Goal: Transaction & Acquisition: Purchase product/service

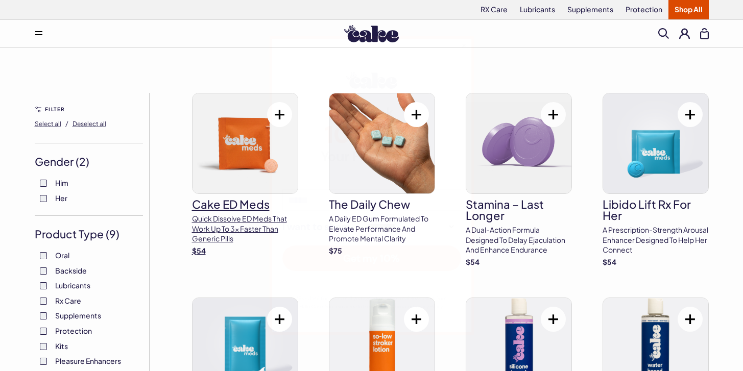
click at [237, 117] on div "**********" at bounding box center [371, 185] width 743 height 371
click at [242, 133] on img at bounding box center [245, 143] width 105 height 100
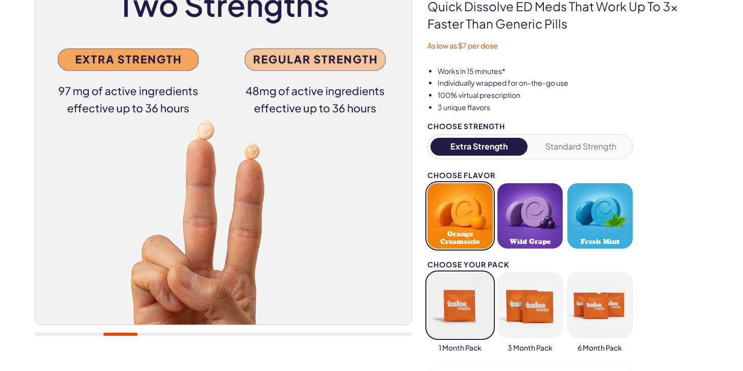
scroll to position [136, 0]
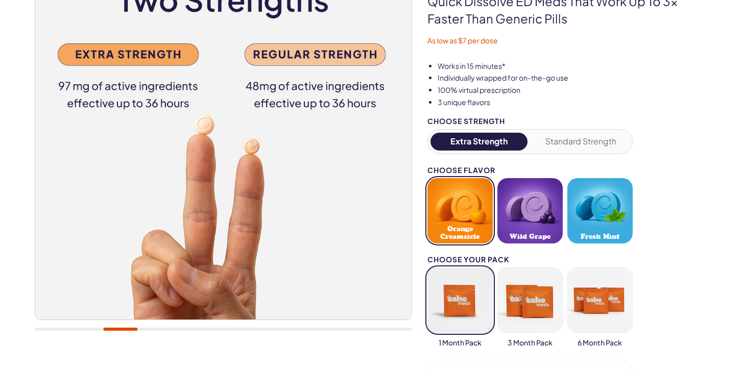
click at [586, 118] on div "Choose Strength" at bounding box center [529, 121] width 205 height 8
click at [584, 143] on button "Standard Strength" at bounding box center [581, 142] width 98 height 18
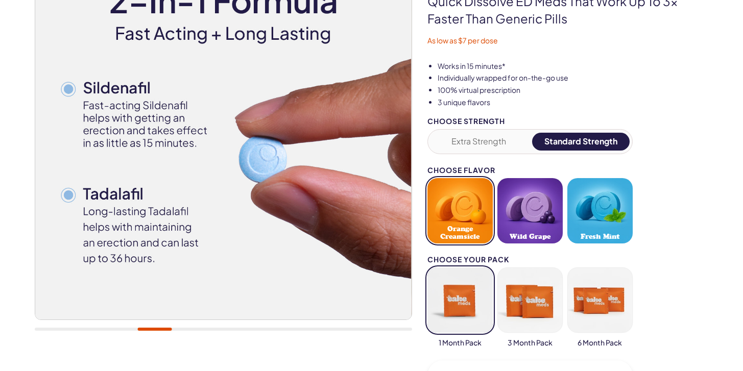
click at [589, 208] on button "Fresh Mint" at bounding box center [599, 210] width 65 height 65
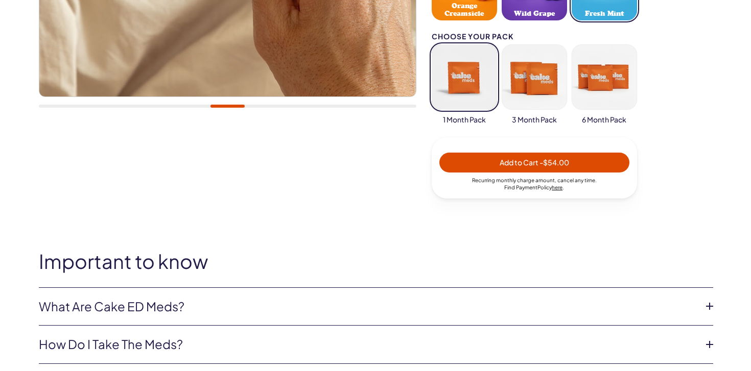
scroll to position [348, 0]
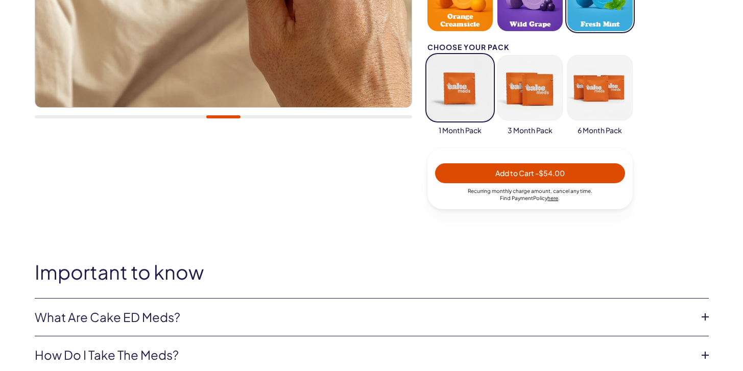
click at [461, 170] on span "Add to Cart - $54.00" at bounding box center [530, 174] width 178 height 12
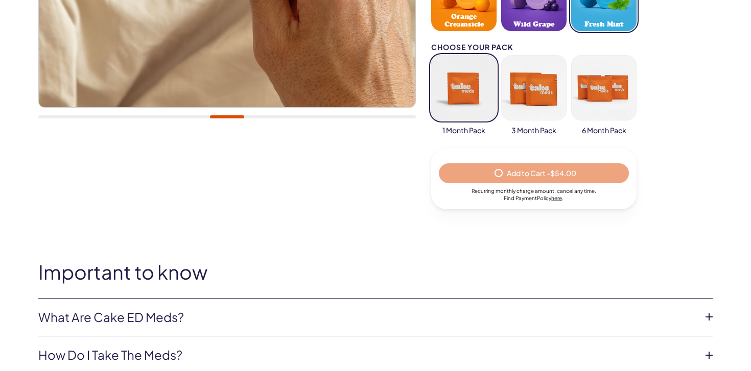
select select "*"
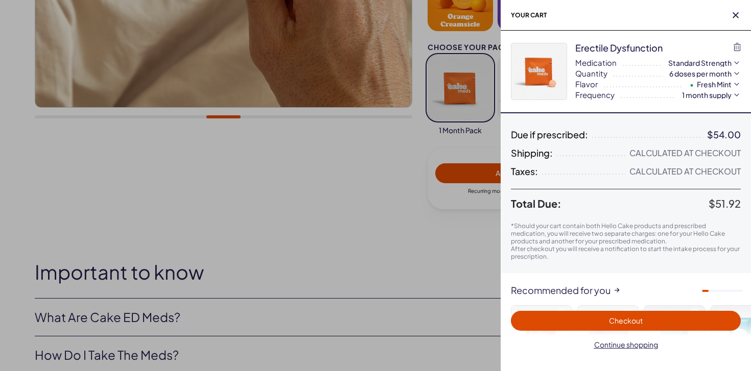
scroll to position [0, 0]
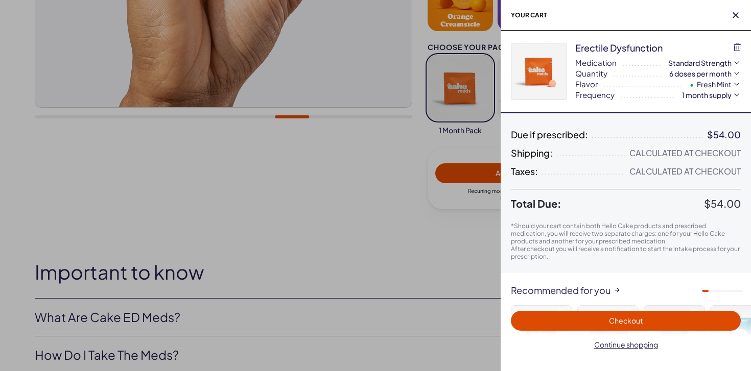
click at [657, 319] on span "Checkout" at bounding box center [626, 321] width 218 height 12
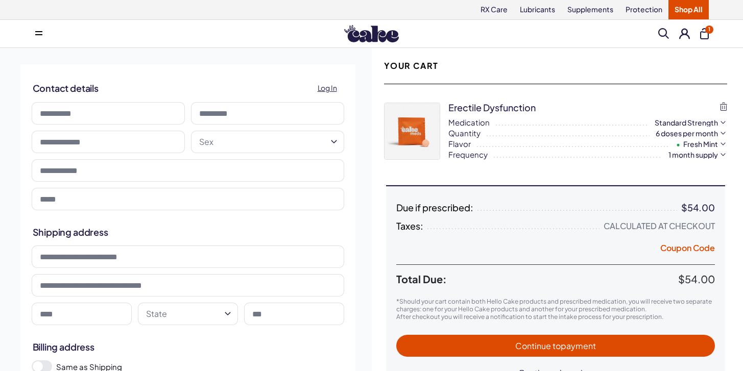
click at [159, 109] on input at bounding box center [108, 113] width 153 height 22
type input "****"
type input "**********"
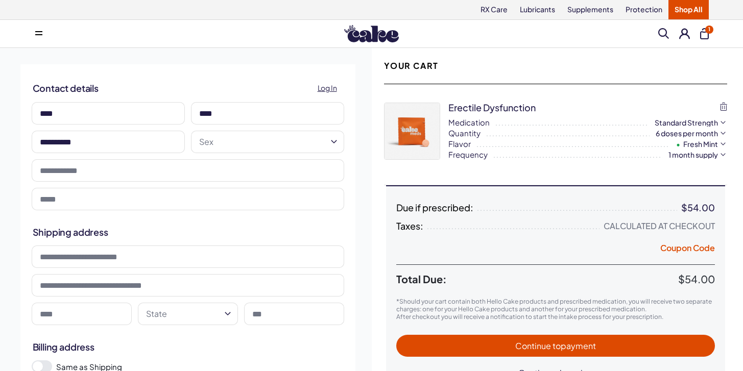
type input "**********"
select select "**"
type input "*****"
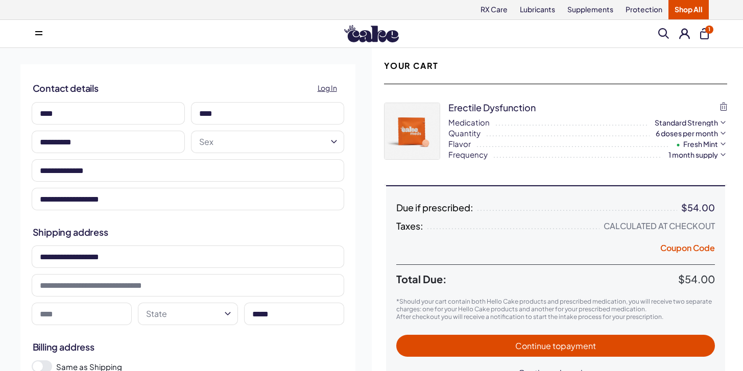
type input "*******"
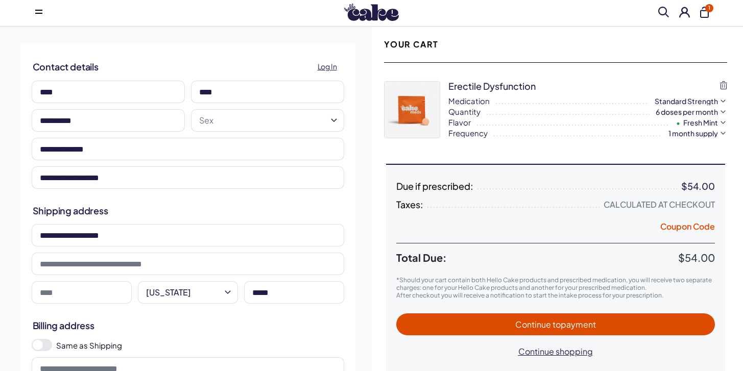
scroll to position [26, 0]
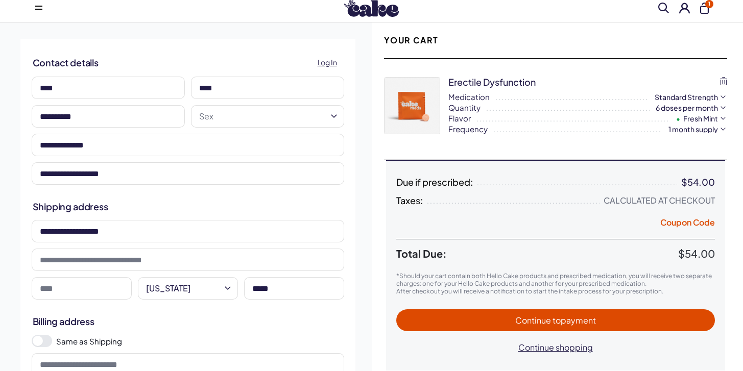
click at [85, 287] on input at bounding box center [82, 288] width 100 height 22
type input "*******"
click at [198, 38] on div "**********" at bounding box center [188, 243] width 368 height 443
click at [118, 117] on input "**********" at bounding box center [108, 116] width 153 height 22
type input "**********"
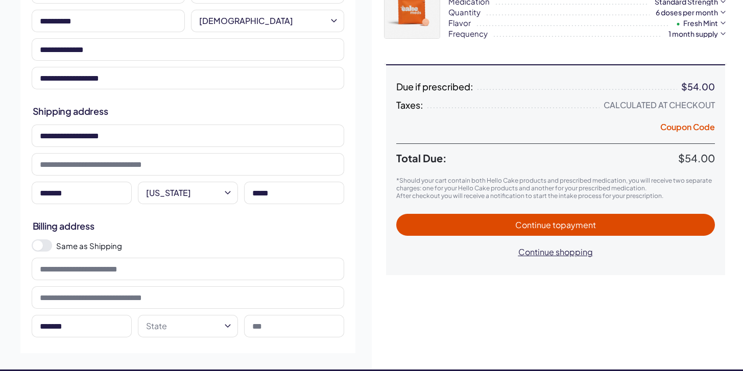
scroll to position [129, 0]
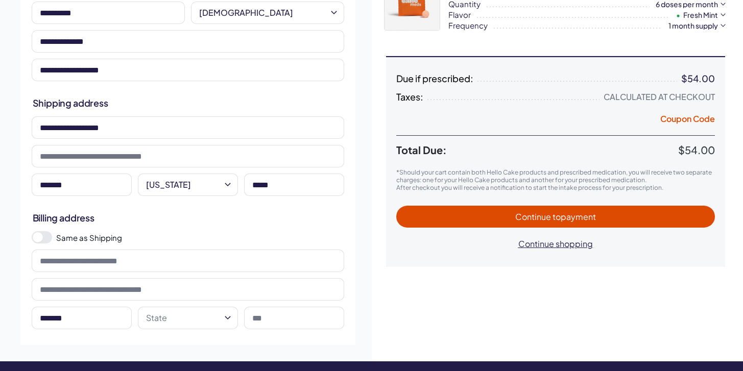
click at [47, 234] on span at bounding box center [42, 237] width 20 height 12
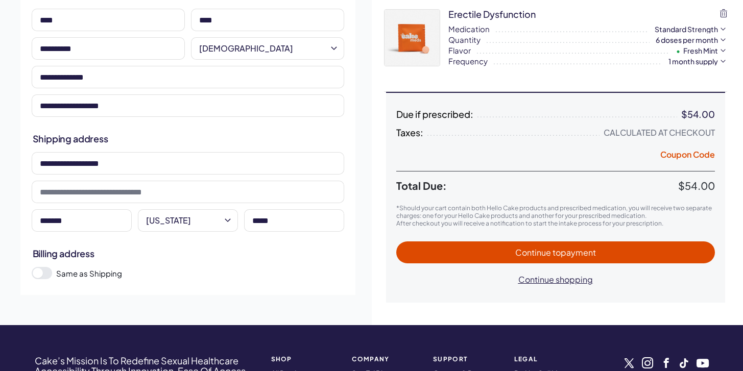
scroll to position [87, 0]
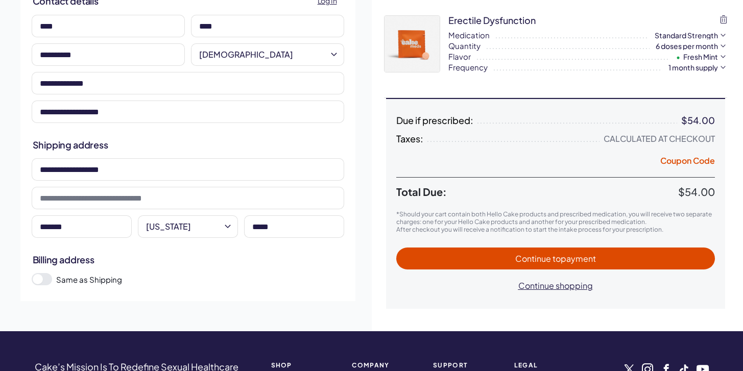
click at [525, 256] on span "Continue to payment" at bounding box center [555, 258] width 81 height 11
select select "*"
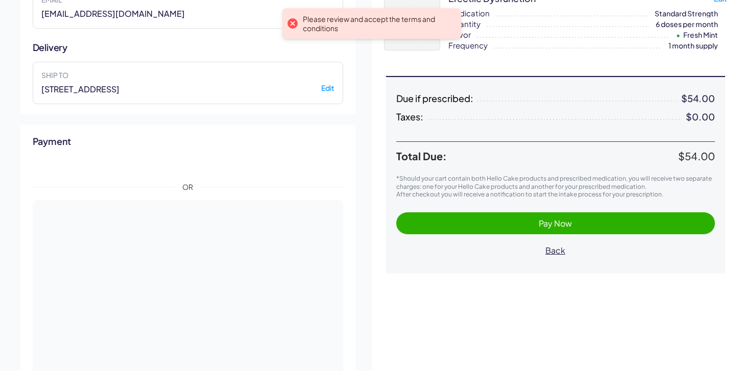
scroll to position [108, 0]
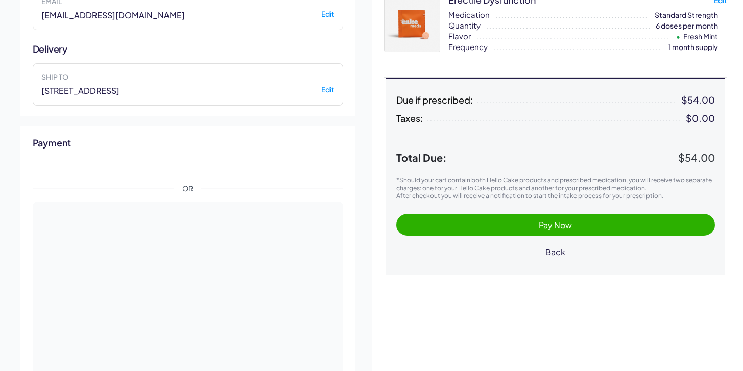
click at [480, 223] on span "Pay Now" at bounding box center [556, 225] width 298 height 12
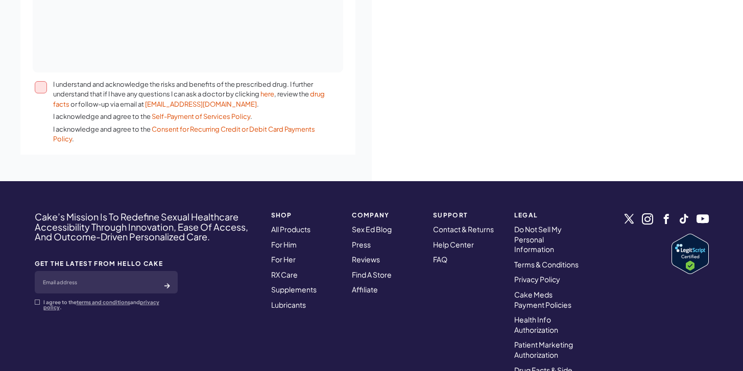
scroll to position [357, 0]
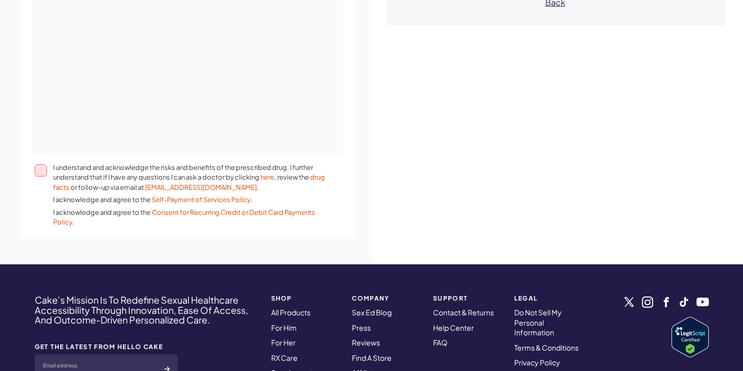
click at [38, 174] on button "I understand and acknowledge the risks and benefits of the prescribed drug. I f…" at bounding box center [41, 170] width 12 height 12
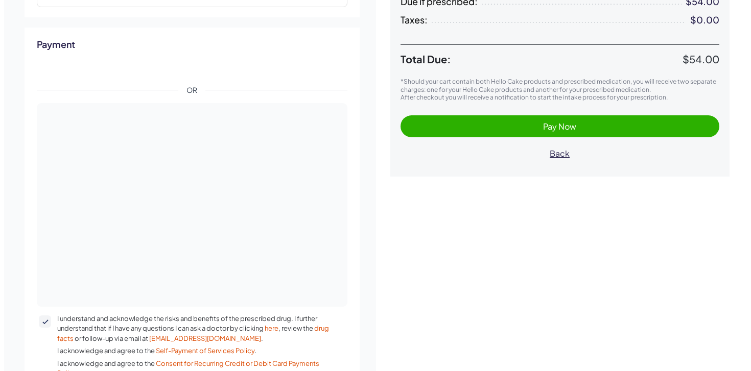
scroll to position [200, 0]
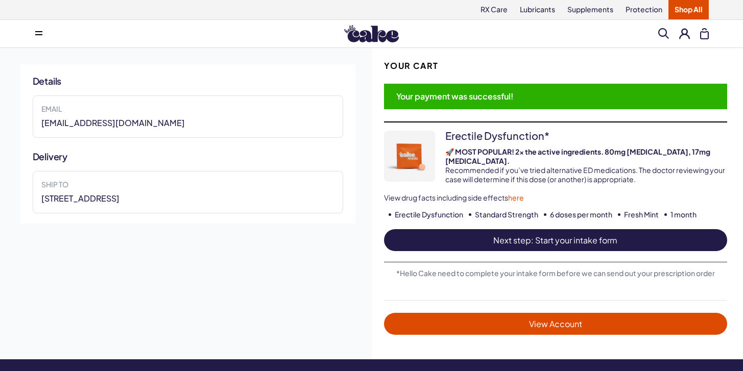
click at [560, 234] on span "Next step: Start your intake form" at bounding box center [555, 240] width 323 height 12
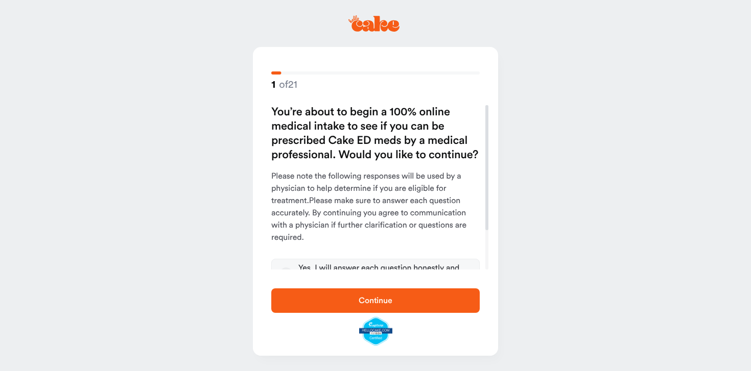
click at [385, 298] on span "Continue" at bounding box center [376, 301] width 34 height 8
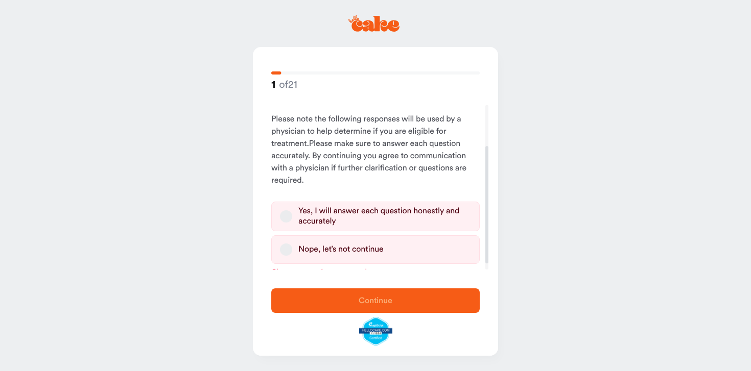
scroll to position [65, 0]
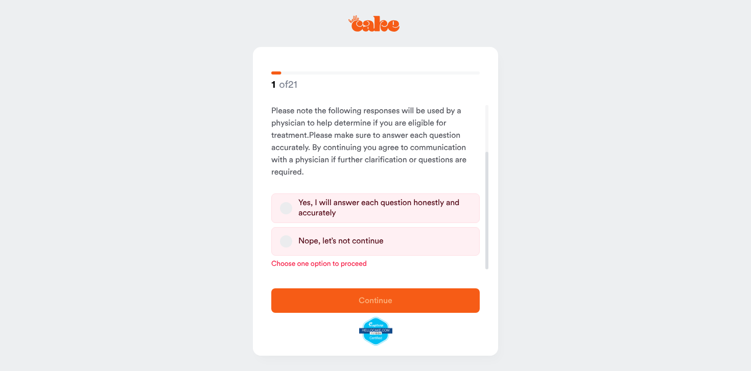
click at [289, 210] on button "Yes, I will answer each question honestly and accurately" at bounding box center [286, 208] width 12 height 12
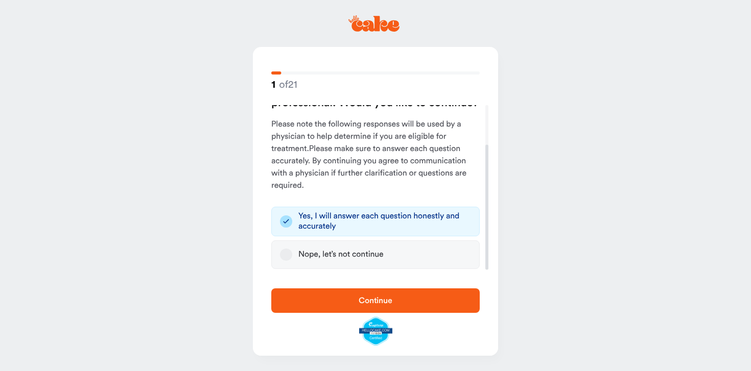
click at [325, 303] on span "Continue" at bounding box center [376, 301] width 176 height 12
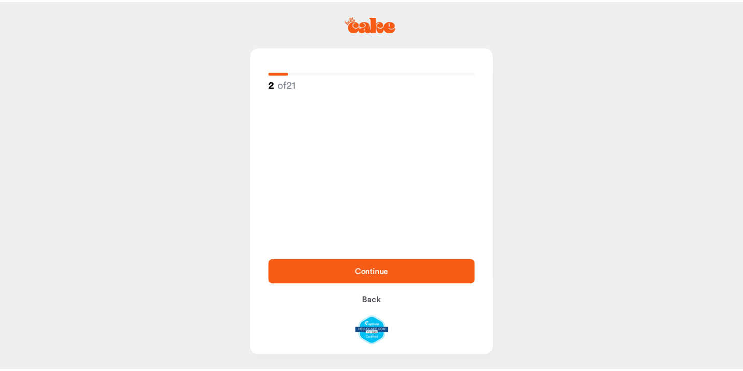
scroll to position [0, 0]
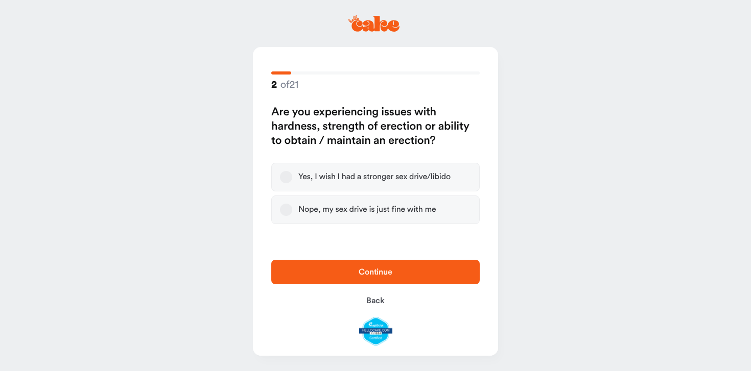
click at [286, 178] on button "Yes, I wish I had a stronger sex drive/libido" at bounding box center [286, 177] width 12 height 12
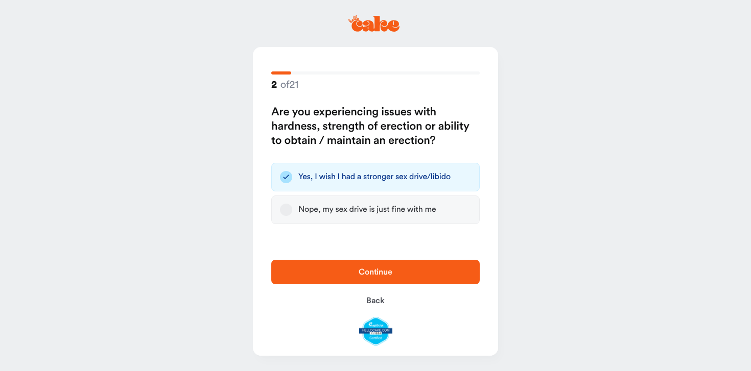
click at [311, 280] on button "Continue" at bounding box center [375, 272] width 208 height 25
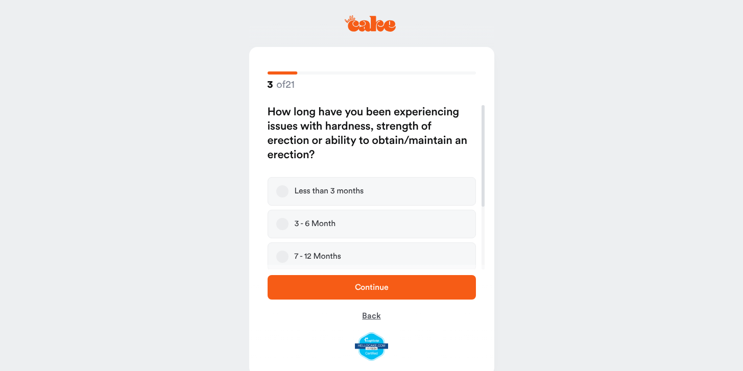
click at [371, 320] on span "Back" at bounding box center [371, 316] width 18 height 8
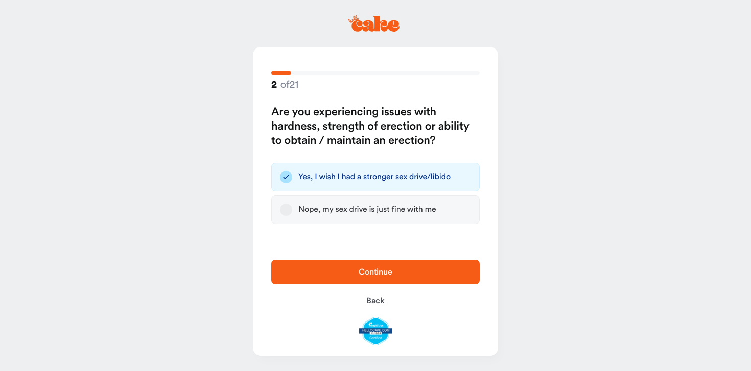
click at [332, 216] on label "Nope, my sex drive is just fine with me" at bounding box center [375, 210] width 208 height 29
click at [292, 216] on button "Nope, my sex drive is just fine with me" at bounding box center [286, 210] width 12 height 12
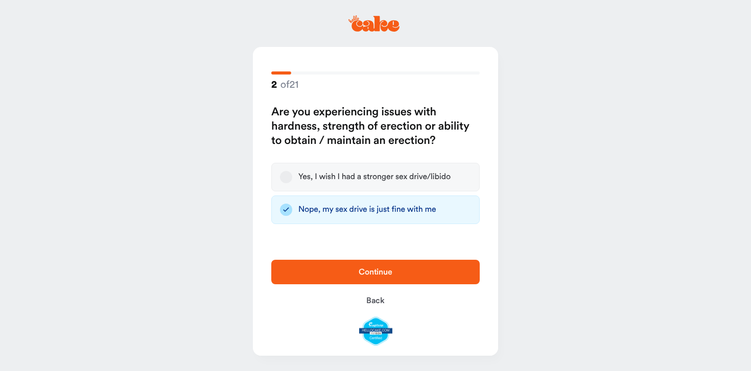
click at [335, 280] on button "Continue" at bounding box center [375, 272] width 208 height 25
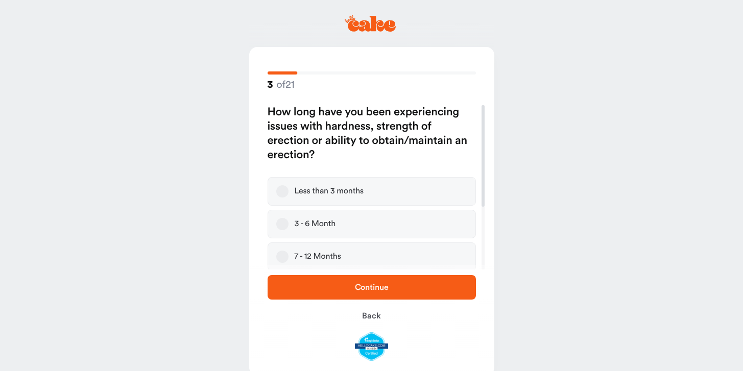
click at [316, 219] on div "3 - 6 Month" at bounding box center [315, 224] width 41 height 10
click at [289, 219] on button "3 - 6 Month" at bounding box center [282, 224] width 12 height 12
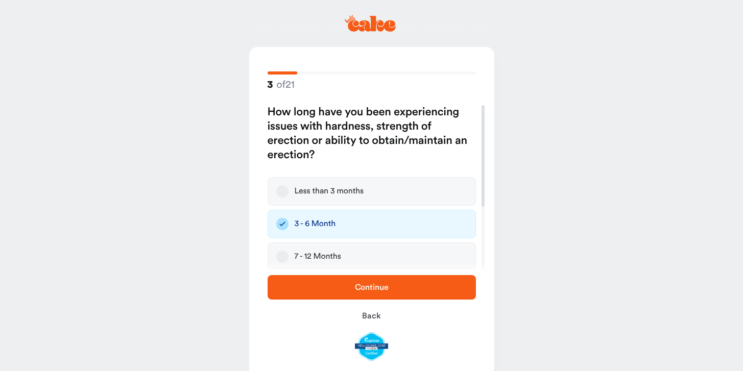
click at [322, 196] on div "Less than 3 months" at bounding box center [329, 191] width 69 height 10
click at [289, 196] on button "Less than 3 months" at bounding box center [282, 191] width 12 height 12
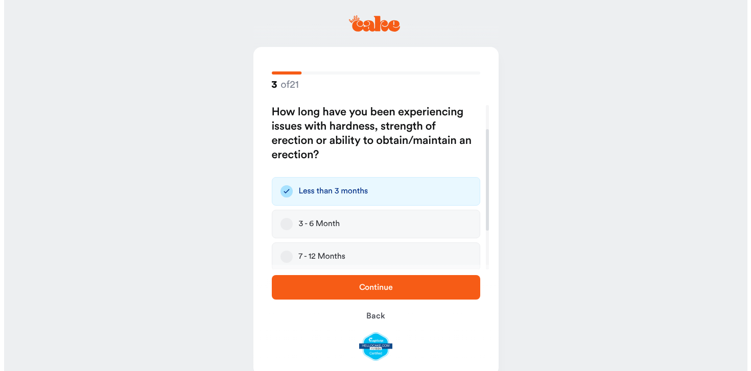
scroll to position [101, 0]
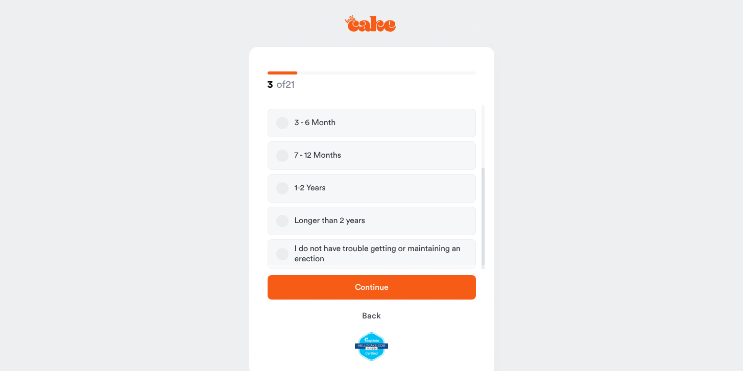
click at [336, 255] on div "I do not have trouble getting or maintaining an erection" at bounding box center [381, 254] width 173 height 20
click at [289, 255] on button "I do not have trouble getting or maintaining an erection" at bounding box center [282, 254] width 12 height 12
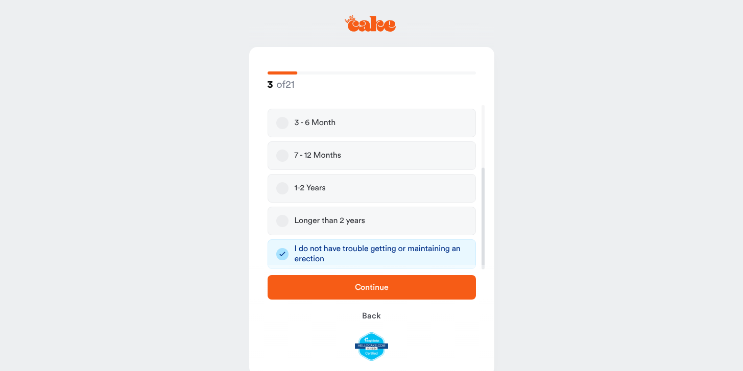
click at [321, 217] on div "Longer than 2 years" at bounding box center [330, 221] width 70 height 10
click at [289, 217] on button "Longer than 2 years" at bounding box center [282, 221] width 12 height 12
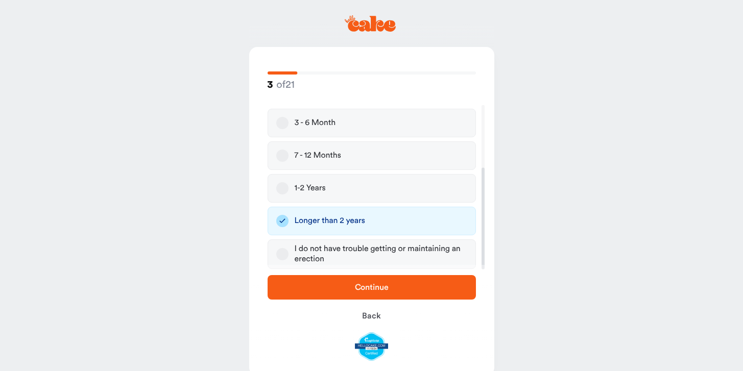
click at [342, 293] on span "Continue" at bounding box center [372, 287] width 176 height 12
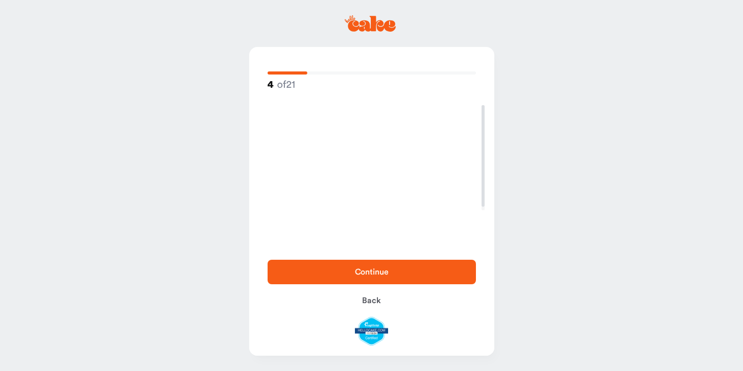
scroll to position [0, 0]
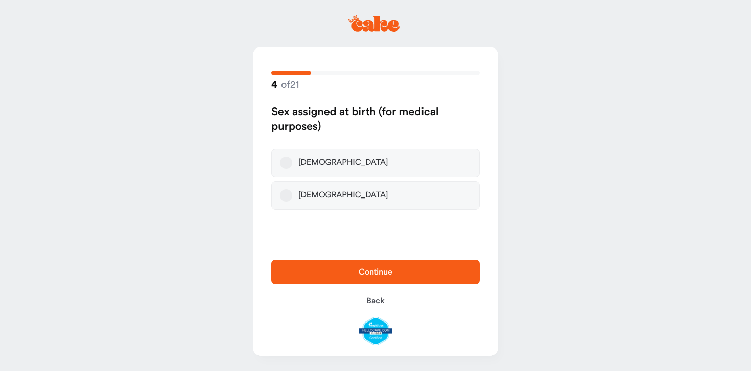
click at [330, 164] on label "Male" at bounding box center [375, 163] width 208 height 29
click at [292, 164] on button "Male" at bounding box center [286, 163] width 12 height 12
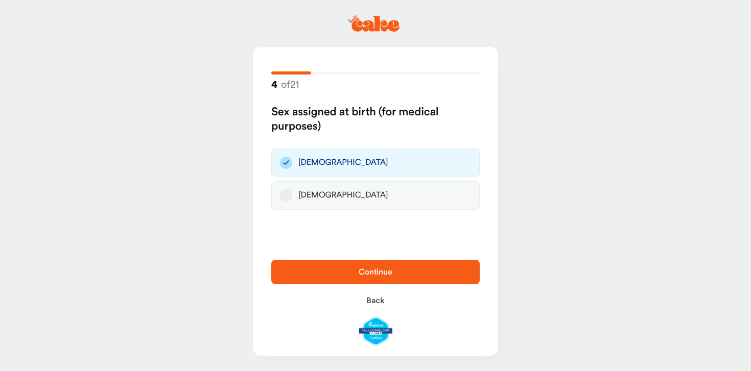
click at [347, 271] on span "Continue" at bounding box center [376, 272] width 176 height 12
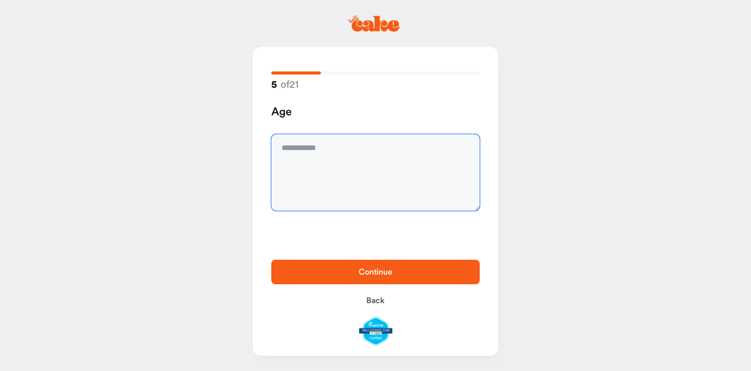
click at [361, 172] on textarea at bounding box center [375, 172] width 208 height 77
type textarea "**"
click at [367, 268] on span "Continue" at bounding box center [376, 272] width 34 height 8
click at [378, 173] on textarea at bounding box center [375, 172] width 208 height 77
type textarea "***"
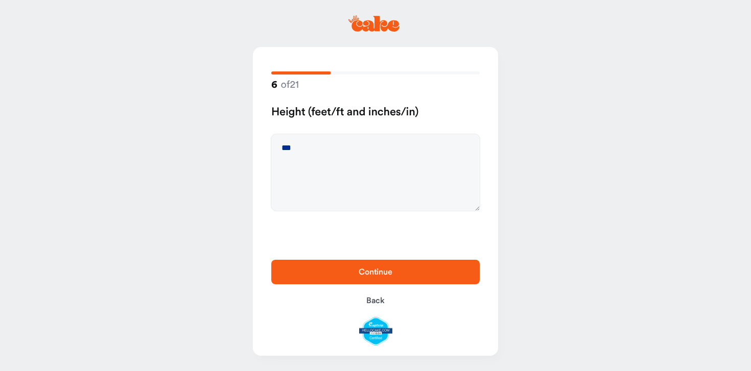
click at [378, 275] on span "Continue" at bounding box center [376, 272] width 34 height 8
click at [377, 179] on textarea at bounding box center [375, 172] width 208 height 77
type textarea "***"
click at [389, 276] on span "Continue" at bounding box center [376, 272] width 34 height 8
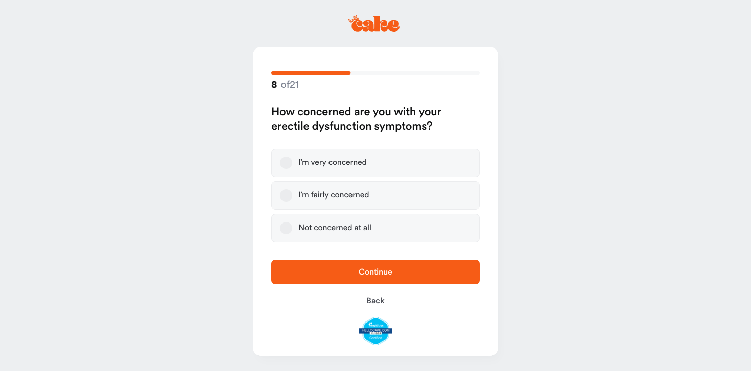
click at [308, 193] on div "I’m fairly concerned" at bounding box center [333, 195] width 70 height 10
click at [292, 193] on button "I’m fairly concerned" at bounding box center [286, 195] width 12 height 12
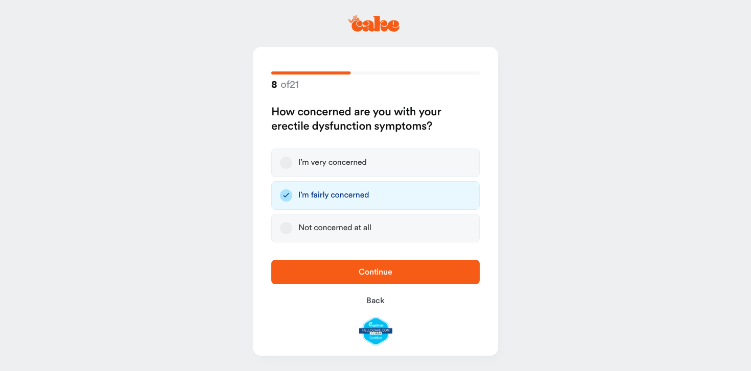
click at [317, 259] on div "Continue Back" at bounding box center [375, 303] width 245 height 106
click at [319, 266] on span "Continue" at bounding box center [376, 272] width 176 height 12
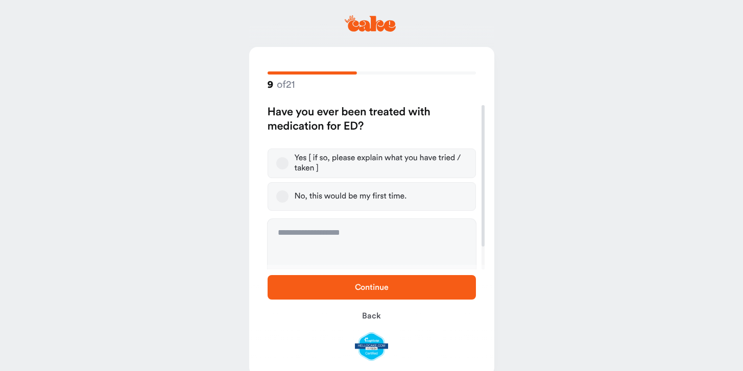
click at [278, 195] on button "No, this would be my first time." at bounding box center [282, 196] width 12 height 12
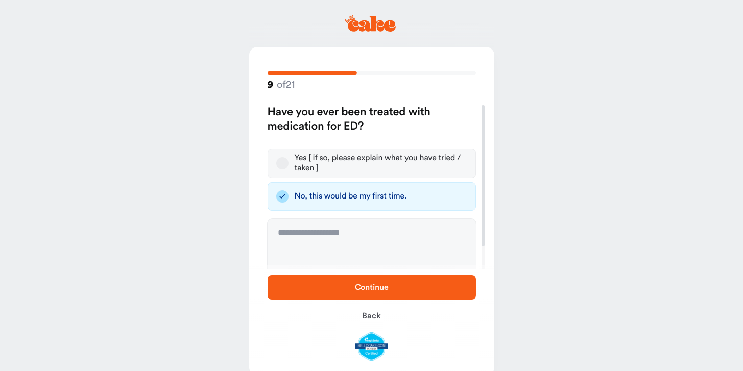
click at [341, 292] on span "Continue" at bounding box center [372, 287] width 176 height 12
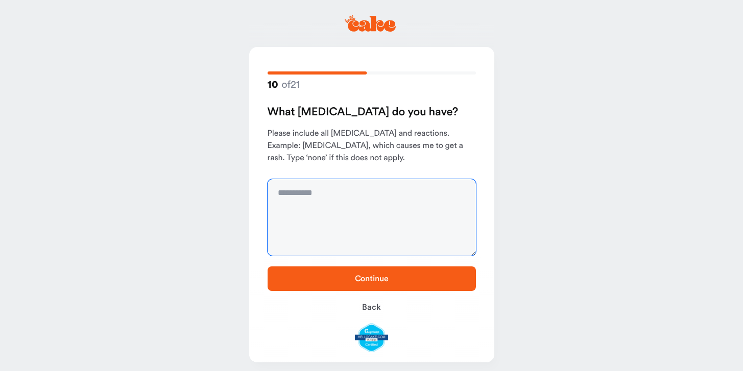
click at [360, 221] on textarea at bounding box center [372, 217] width 208 height 77
click at [327, 195] on textarea "**********" at bounding box center [372, 217] width 208 height 77
type textarea "**********"
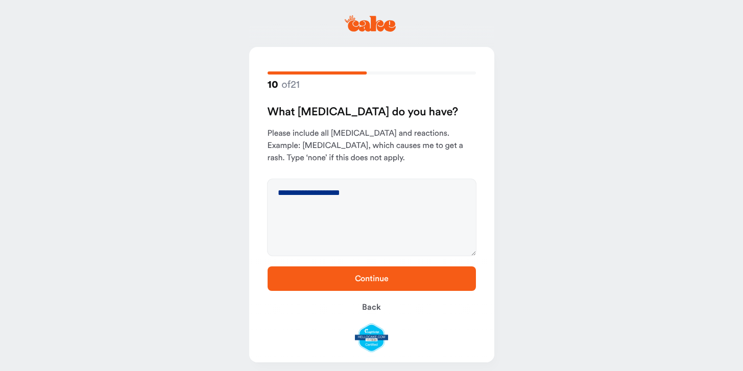
click at [347, 279] on span "Continue" at bounding box center [372, 279] width 176 height 12
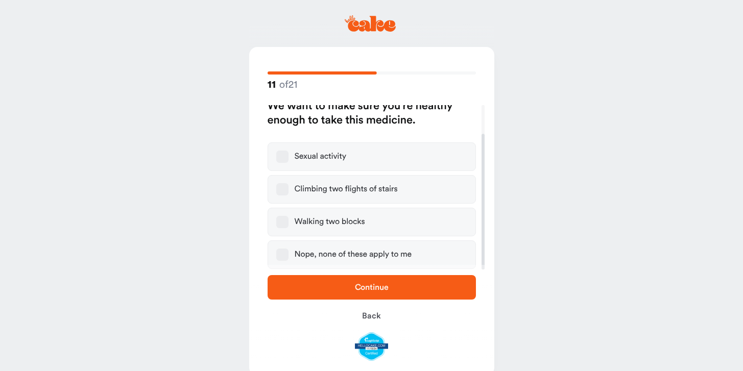
scroll to position [19, 0]
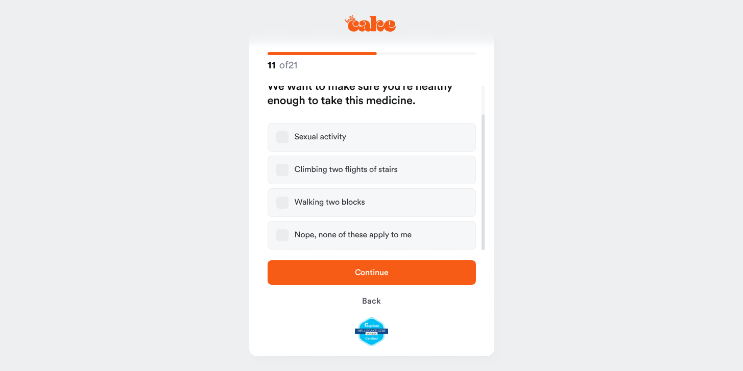
click at [307, 244] on label "Nope, none of these apply to me" at bounding box center [372, 235] width 208 height 29
click at [289, 242] on button "Nope, none of these apply to me" at bounding box center [282, 235] width 12 height 12
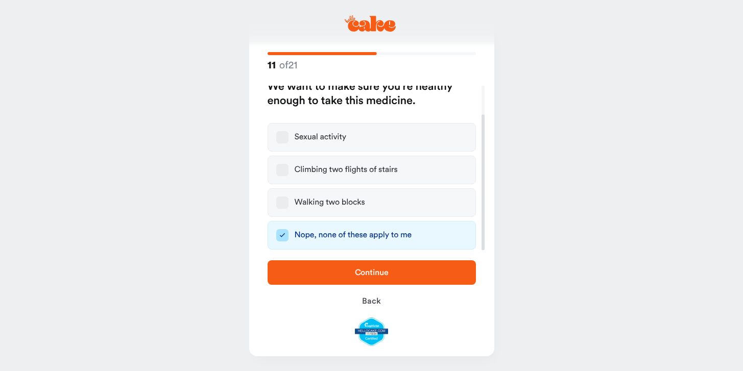
click at [309, 241] on label "Nope, none of these apply to me" at bounding box center [372, 235] width 208 height 29
click at [289, 241] on button "Nope, none of these apply to me" at bounding box center [282, 235] width 12 height 12
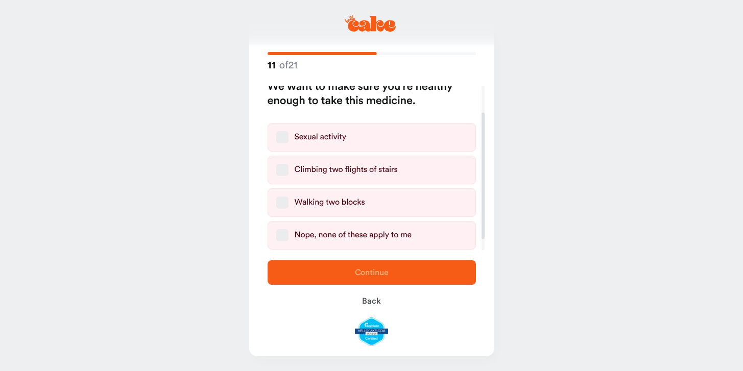
click at [312, 245] on label "Nope, none of these apply to me" at bounding box center [372, 235] width 208 height 29
click at [289, 242] on button "Nope, none of these apply to me" at bounding box center [282, 235] width 12 height 12
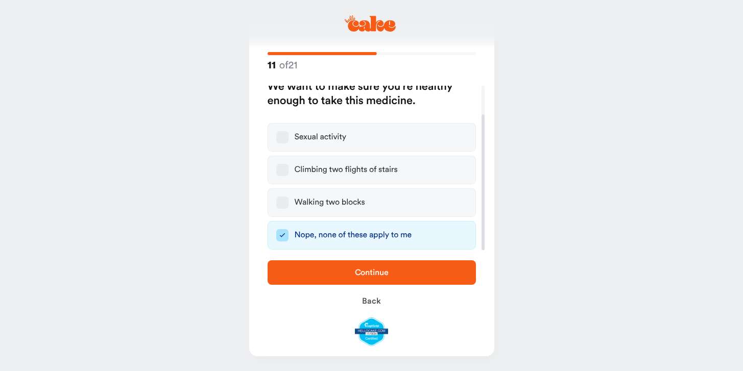
click at [314, 264] on button "Continue" at bounding box center [372, 272] width 208 height 25
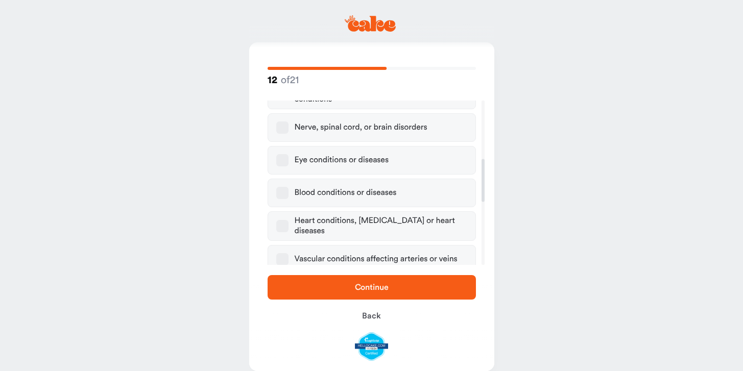
scroll to position [225, 0]
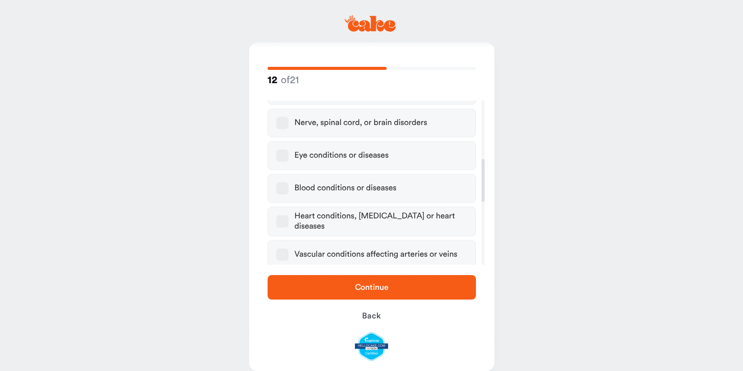
click at [304, 151] on div "Eye conditions or diseases" at bounding box center [342, 156] width 94 height 10
click at [289, 150] on button "Eye conditions or diseases" at bounding box center [282, 156] width 12 height 12
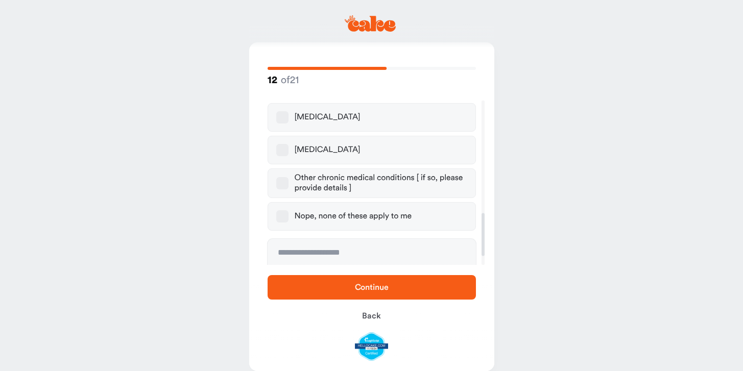
scroll to position [441, 0]
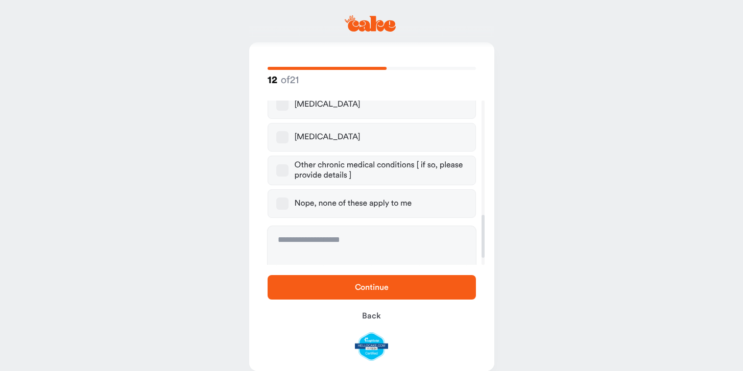
click at [372, 289] on span "Continue" at bounding box center [372, 287] width 34 height 8
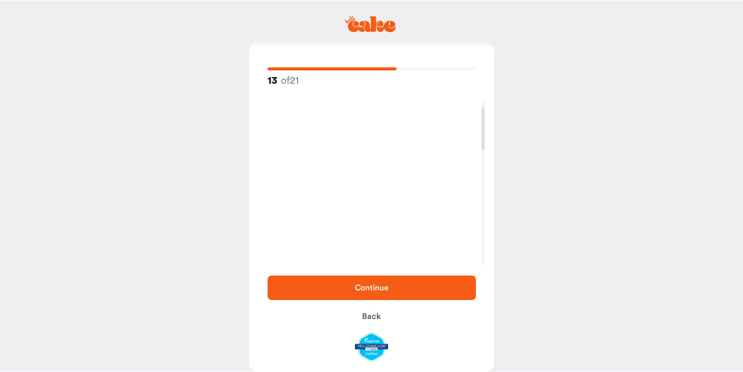
scroll to position [23, 0]
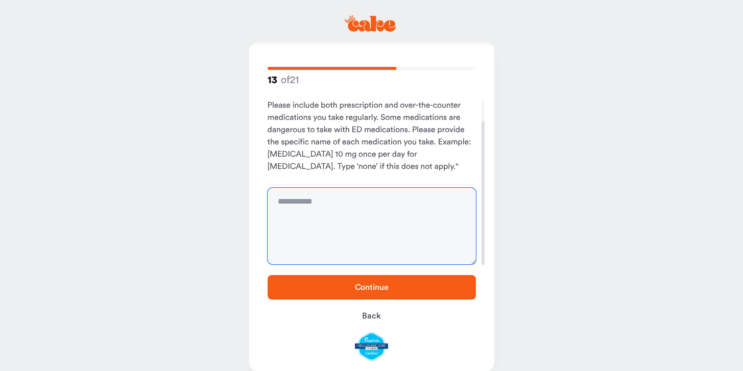
click at [374, 214] on textarea at bounding box center [372, 226] width 208 height 77
type textarea "*"
click at [317, 203] on textarea "**********" at bounding box center [372, 226] width 208 height 77
type textarea "**********"
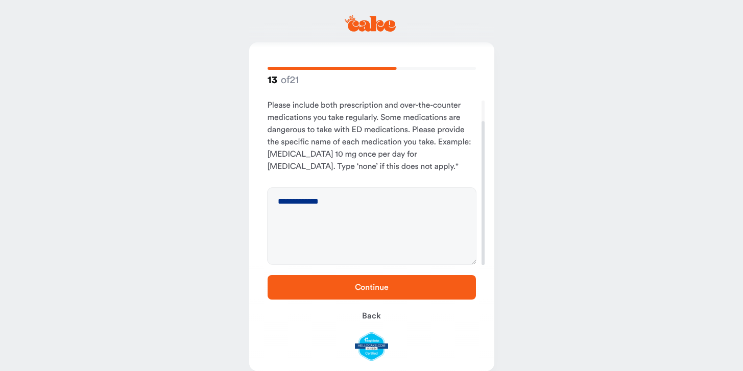
click at [373, 295] on button "Continue" at bounding box center [372, 287] width 208 height 25
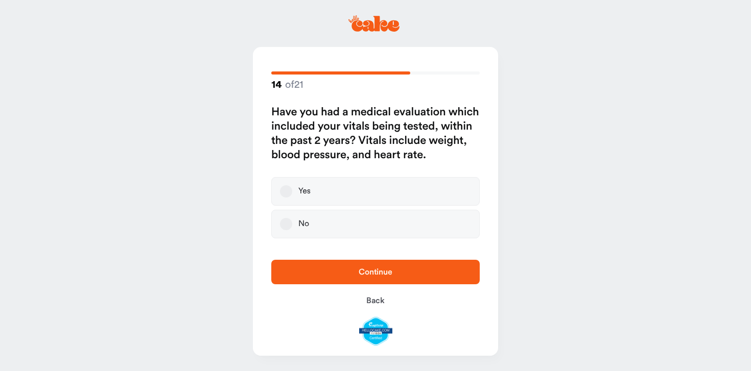
click at [365, 197] on label "Yes" at bounding box center [375, 191] width 208 height 29
click at [292, 197] on button "Yes" at bounding box center [286, 191] width 12 height 12
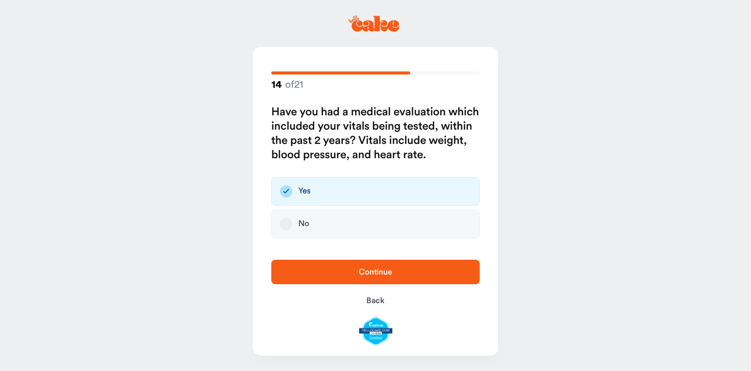
click at [383, 280] on button "Continue" at bounding box center [375, 272] width 208 height 25
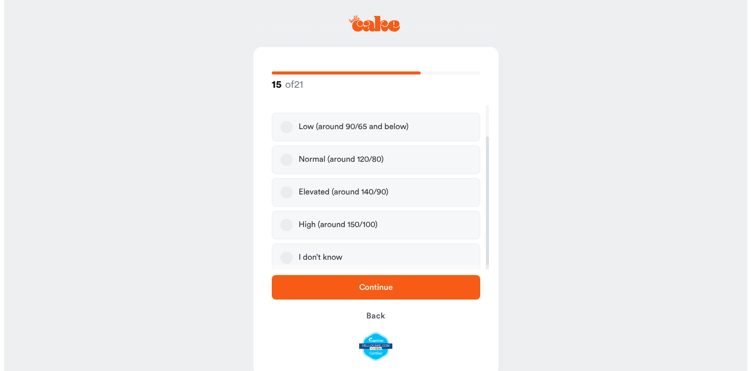
scroll to position [39, 0]
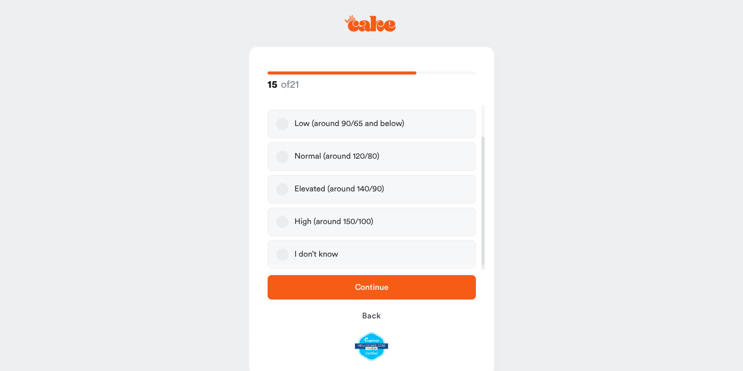
click at [319, 168] on label "Normal (around 120/80)" at bounding box center [372, 156] width 208 height 29
click at [289, 163] on button "Normal (around 120/80)" at bounding box center [282, 157] width 12 height 12
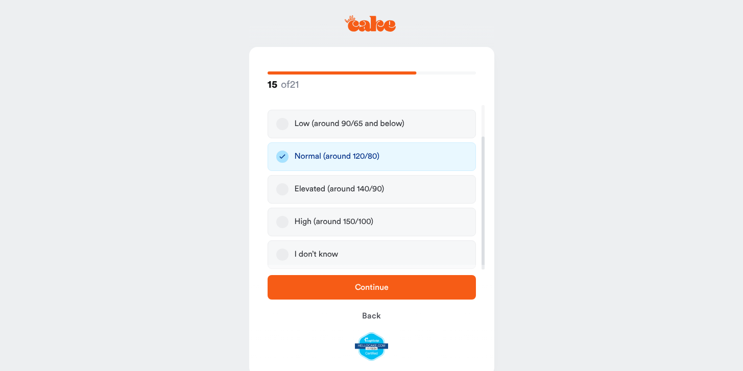
click at [368, 298] on button "Continue" at bounding box center [372, 287] width 208 height 25
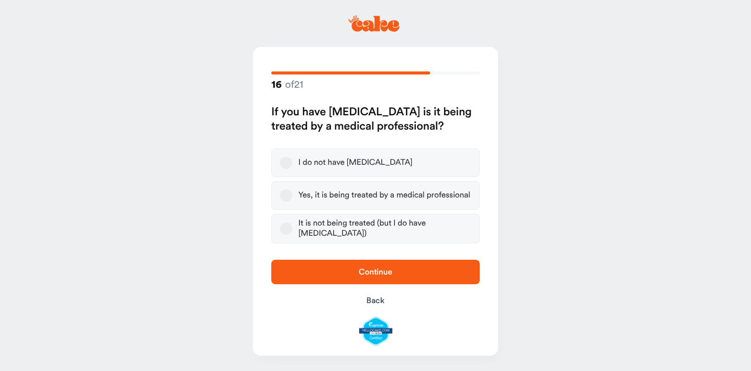
click at [311, 161] on div "I do not have high blood pressure" at bounding box center [355, 163] width 114 height 10
click at [292, 161] on button "I do not have high blood pressure" at bounding box center [286, 163] width 12 height 12
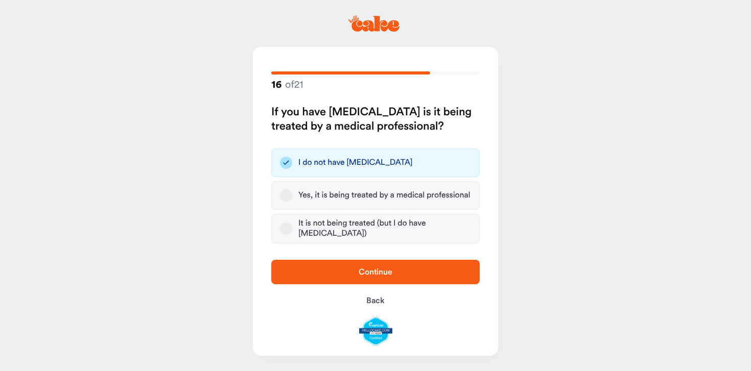
click at [361, 268] on span "Continue" at bounding box center [376, 272] width 34 height 8
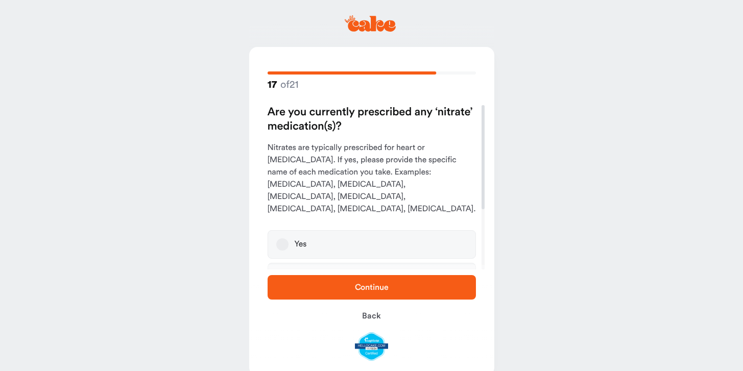
click at [353, 263] on label "No" at bounding box center [372, 277] width 208 height 29
click at [289, 271] on button "No" at bounding box center [282, 277] width 12 height 12
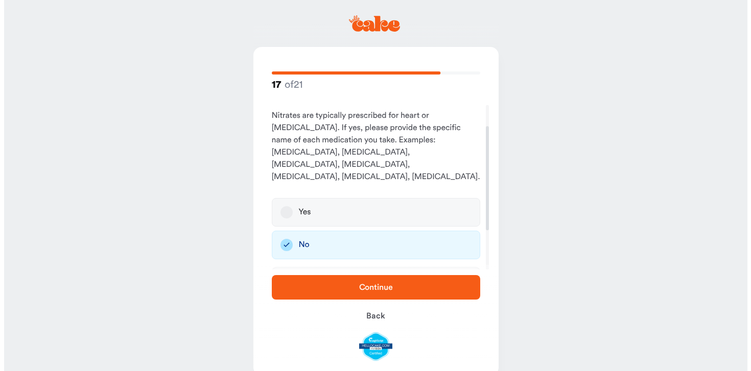
scroll to position [33, 0]
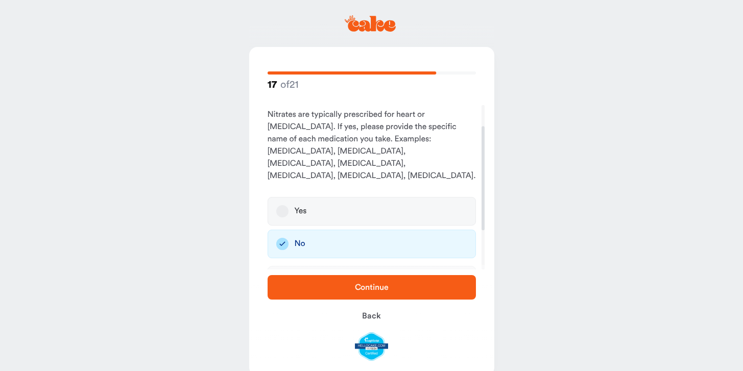
click at [383, 293] on span "Continue" at bounding box center [372, 287] width 176 height 12
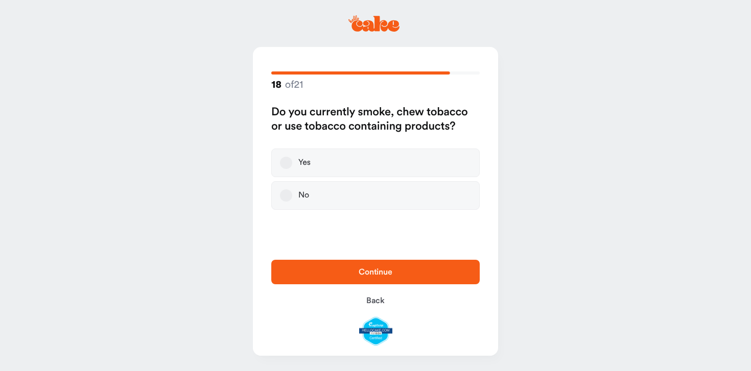
click at [364, 193] on label "No" at bounding box center [375, 195] width 208 height 29
click at [292, 193] on button "No" at bounding box center [286, 195] width 12 height 12
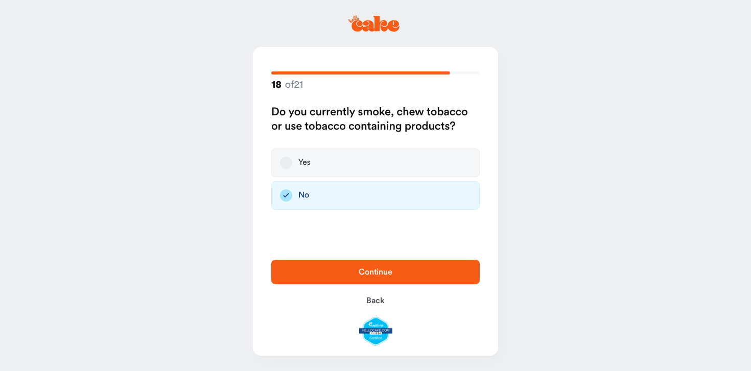
click at [359, 262] on button "Continue" at bounding box center [375, 272] width 208 height 25
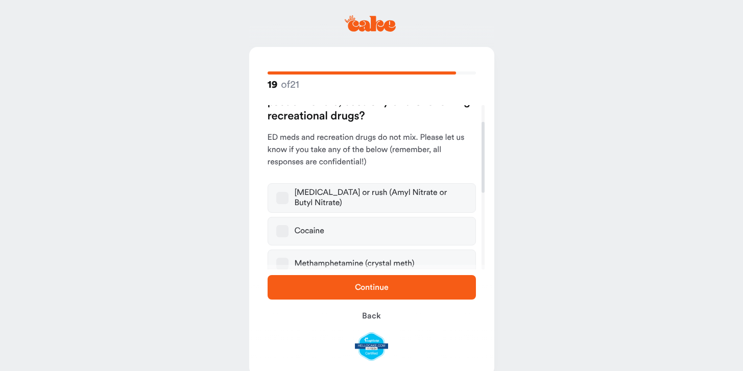
scroll to position [59, 0]
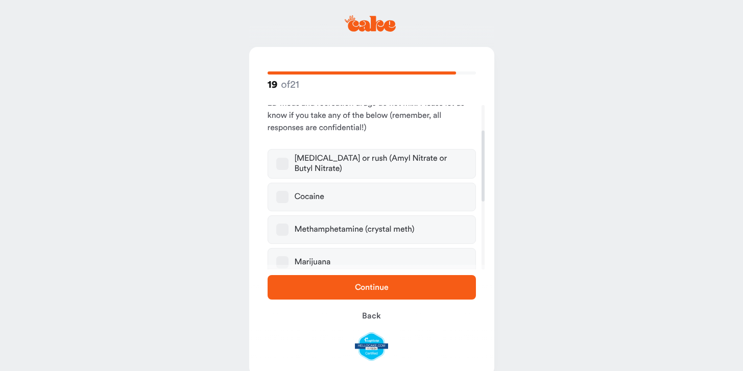
click at [347, 158] on div "Poppers or rush (Amyl Nitrate or Butyl Nitrate)" at bounding box center [381, 164] width 173 height 20
click at [289, 158] on button "Poppers or rush (Amyl Nitrate or Butyl Nitrate)" at bounding box center [282, 164] width 12 height 12
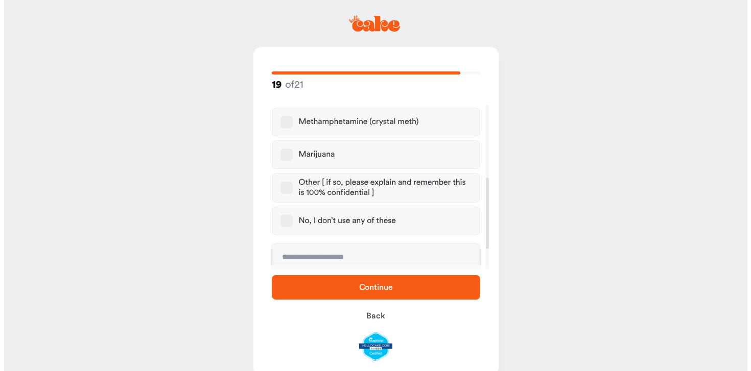
scroll to position [169, 0]
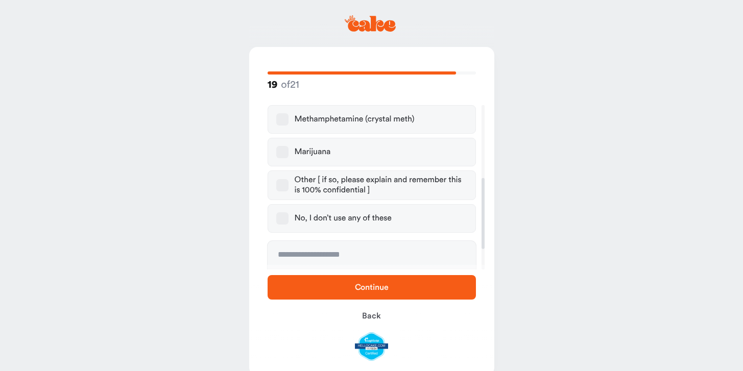
click at [348, 155] on label "Marijuana" at bounding box center [372, 152] width 208 height 29
click at [289, 155] on button "Marijuana" at bounding box center [282, 152] width 12 height 12
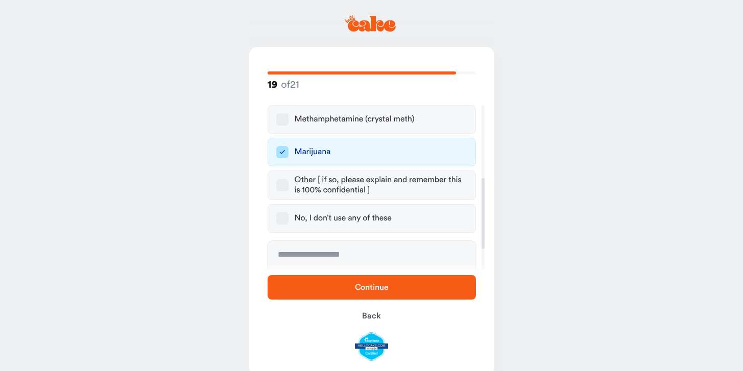
click at [357, 291] on span "Continue" at bounding box center [372, 287] width 34 height 8
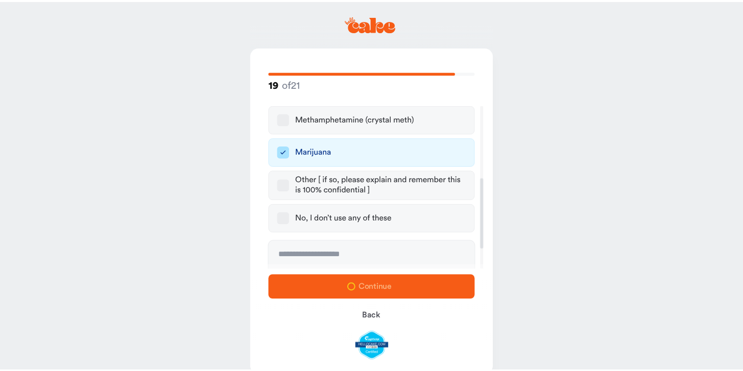
scroll to position [0, 0]
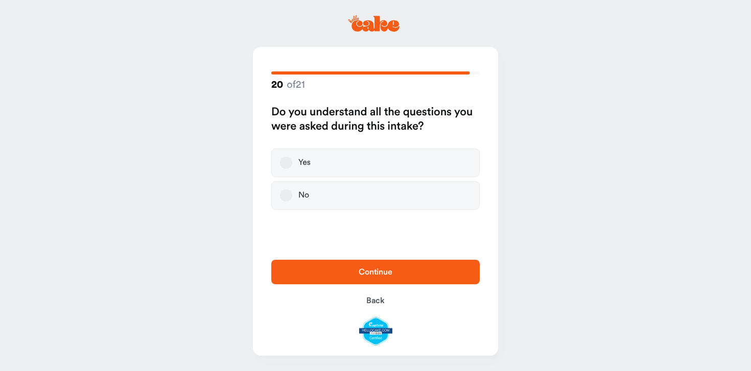
click at [347, 161] on label "Yes" at bounding box center [375, 163] width 208 height 29
click at [292, 161] on button "Yes" at bounding box center [286, 163] width 12 height 12
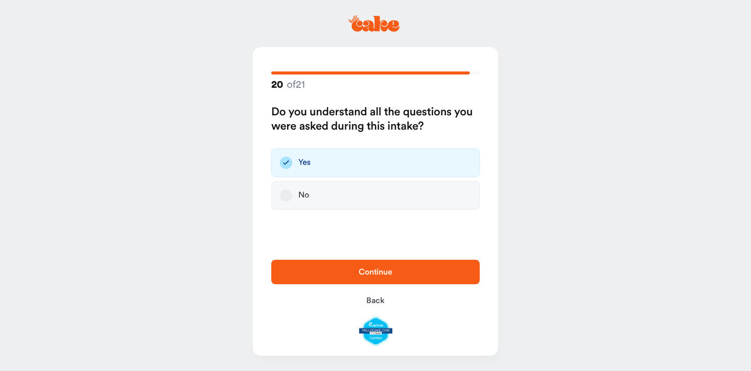
click at [348, 270] on span "Continue" at bounding box center [376, 272] width 176 height 12
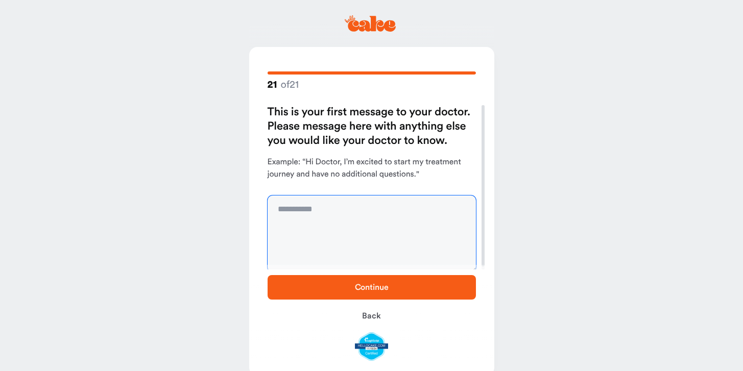
click at [351, 229] on textarea at bounding box center [372, 234] width 208 height 77
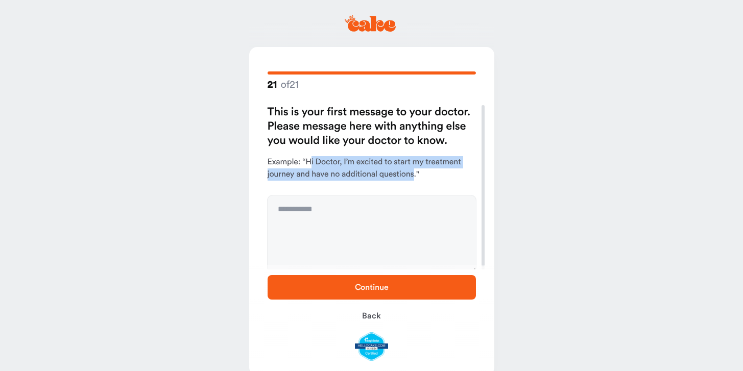
drag, startPoint x: 308, startPoint y: 162, endPoint x: 415, endPoint y: 180, distance: 107.7
click at [415, 180] on p "Example: “Hi Doctor, I’m excited to start my treatment journey and have no addi…" at bounding box center [372, 168] width 208 height 25
drag, startPoint x: 307, startPoint y: 160, endPoint x: 414, endPoint y: 175, distance: 107.8
click at [414, 175] on p "Example: “Hi Doctor, I’m excited to start my treatment journey and have no addi…" at bounding box center [372, 168] width 208 height 25
copy p "Hi Doctor, I’m excited to start my treatment journey and have no additional que…"
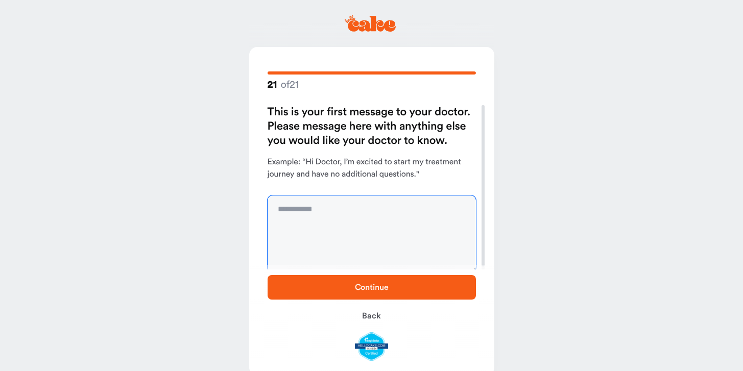
click at [365, 225] on textarea at bounding box center [372, 234] width 208 height 77
paste textarea "**********"
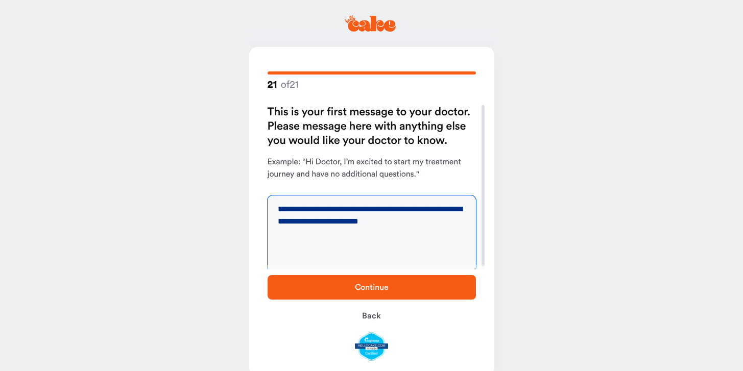
type textarea "**********"
click at [367, 294] on button "Continue" at bounding box center [372, 287] width 208 height 25
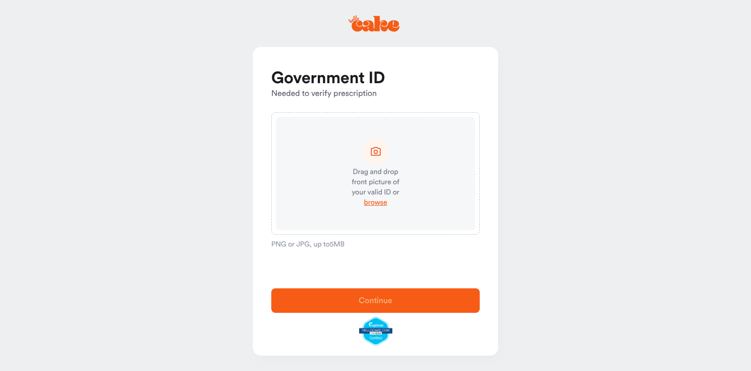
click at [374, 209] on div "Drag and drop front picture of your valid ID or browse" at bounding box center [375, 173] width 199 height 113
click at [377, 204] on span "browse" at bounding box center [375, 203] width 23 height 10
click at [378, 201] on span "browse" at bounding box center [375, 203] width 23 height 10
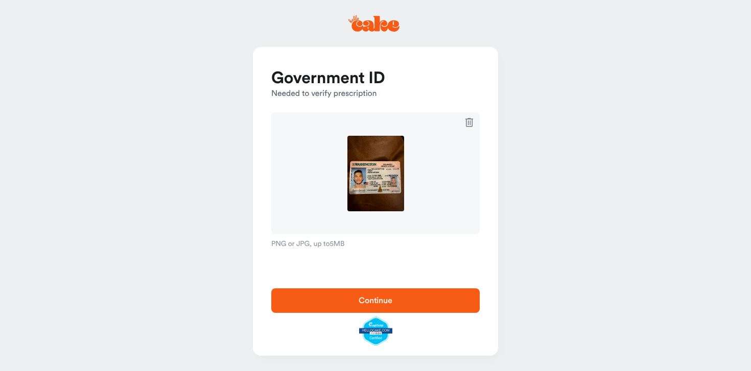
click at [406, 296] on span "Continue" at bounding box center [376, 301] width 176 height 12
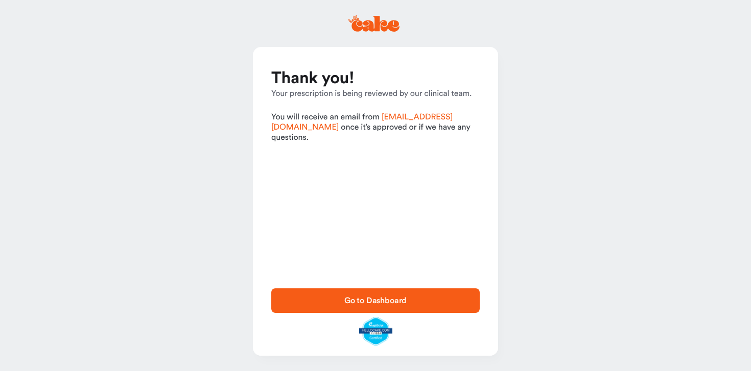
click at [399, 303] on span "Go to Dashboard" at bounding box center [375, 301] width 63 height 8
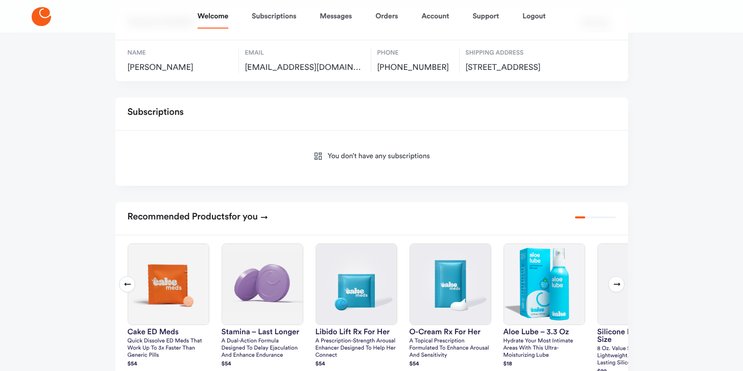
scroll to position [82, 0]
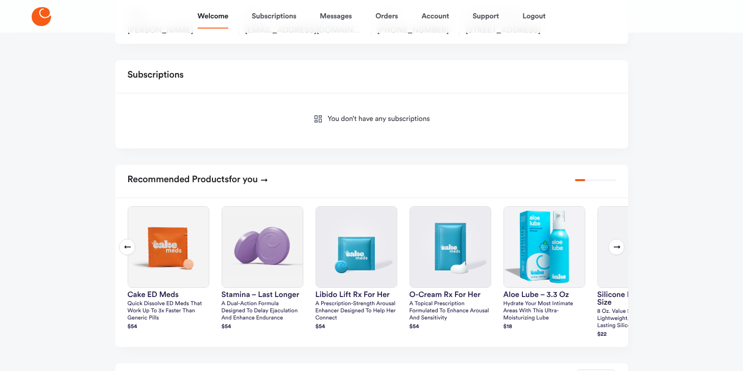
scroll to position [300, 0]
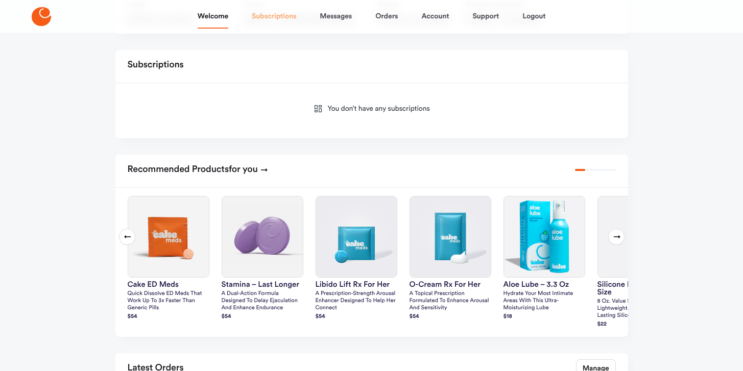
click at [279, 13] on link "Subscriptions" at bounding box center [274, 16] width 44 height 25
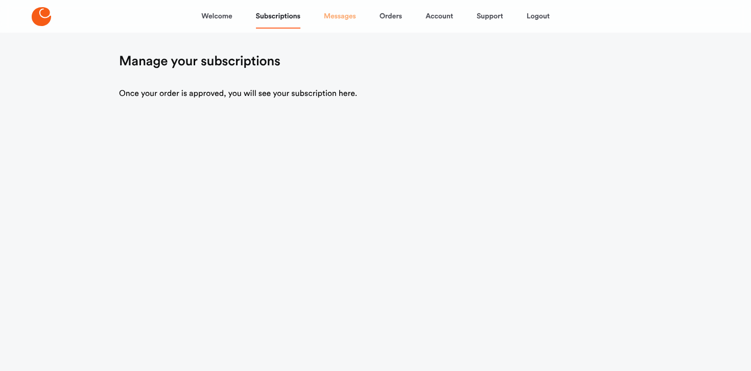
click at [342, 15] on link "Messages" at bounding box center [340, 16] width 32 height 25
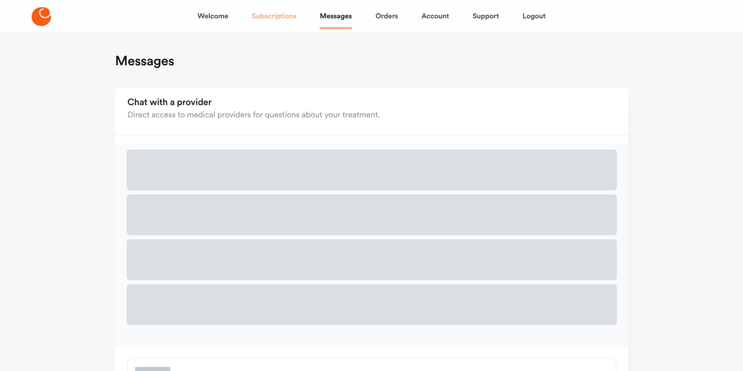
click at [289, 13] on link "Subscriptions" at bounding box center [274, 16] width 44 height 25
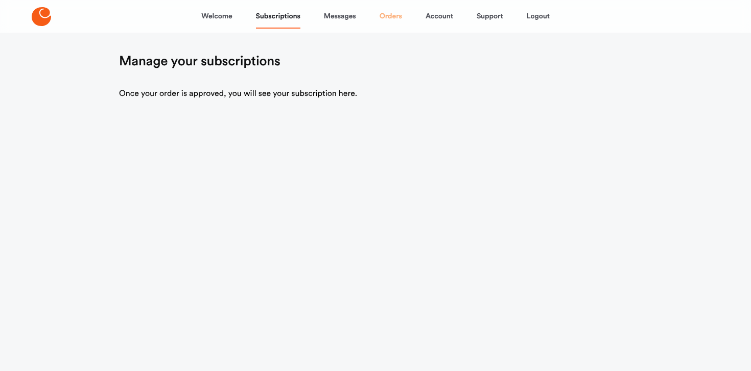
click at [385, 16] on link "Orders" at bounding box center [390, 16] width 22 height 25
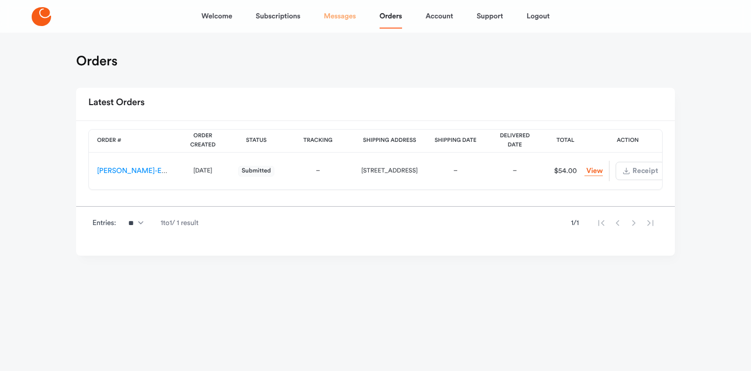
click at [348, 18] on link "Messages" at bounding box center [340, 16] width 32 height 25
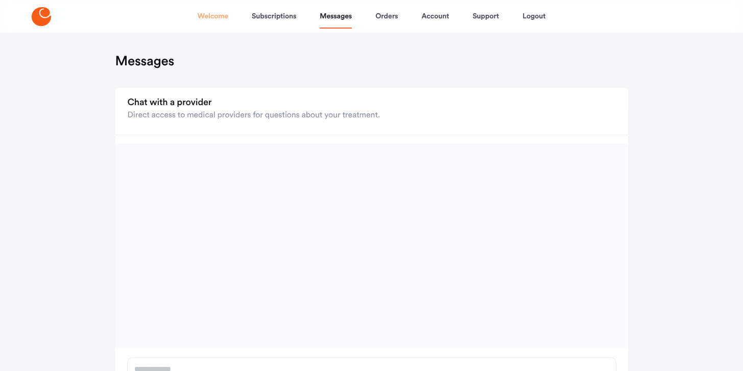
click at [222, 11] on link "Welcome" at bounding box center [213, 16] width 31 height 25
